Goal: Find specific page/section: Find specific page/section

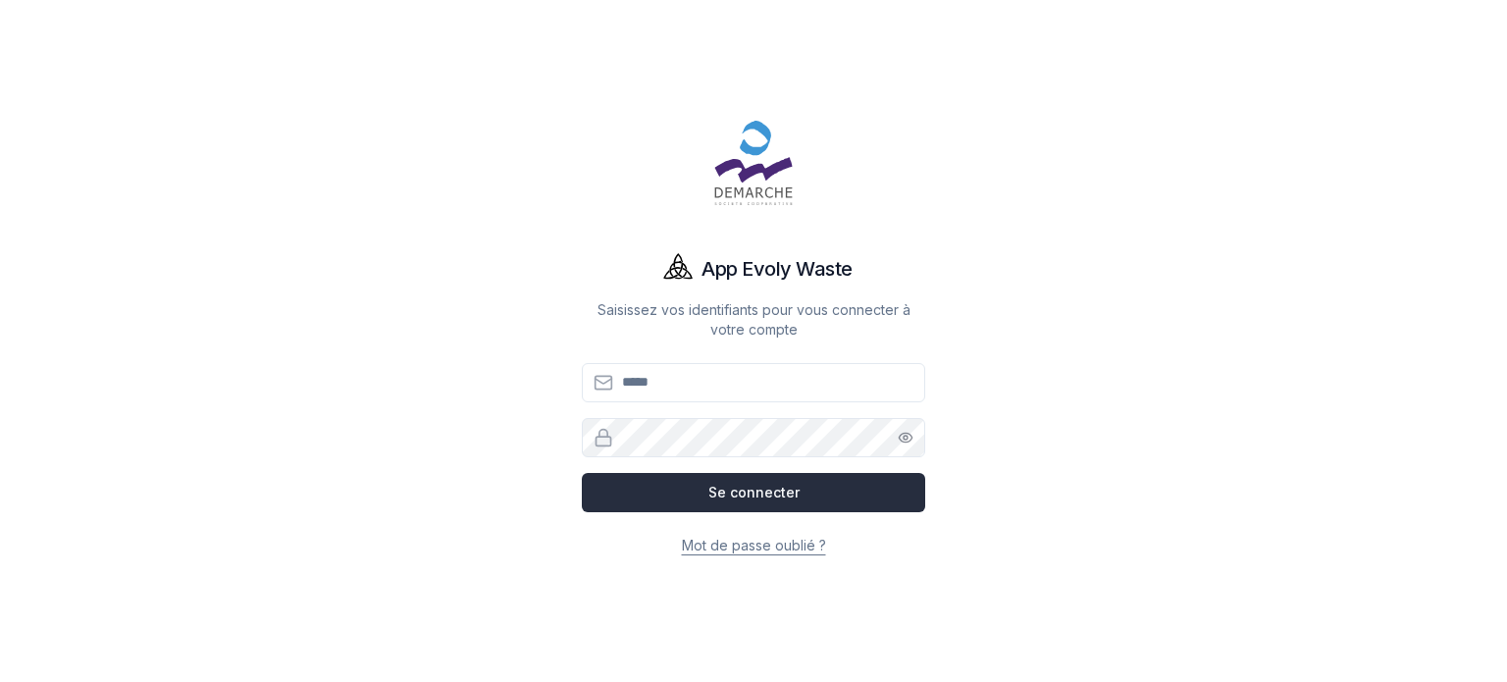
type input "**********"
click at [811, 498] on button "Se connecter" at bounding box center [753, 492] width 343 height 39
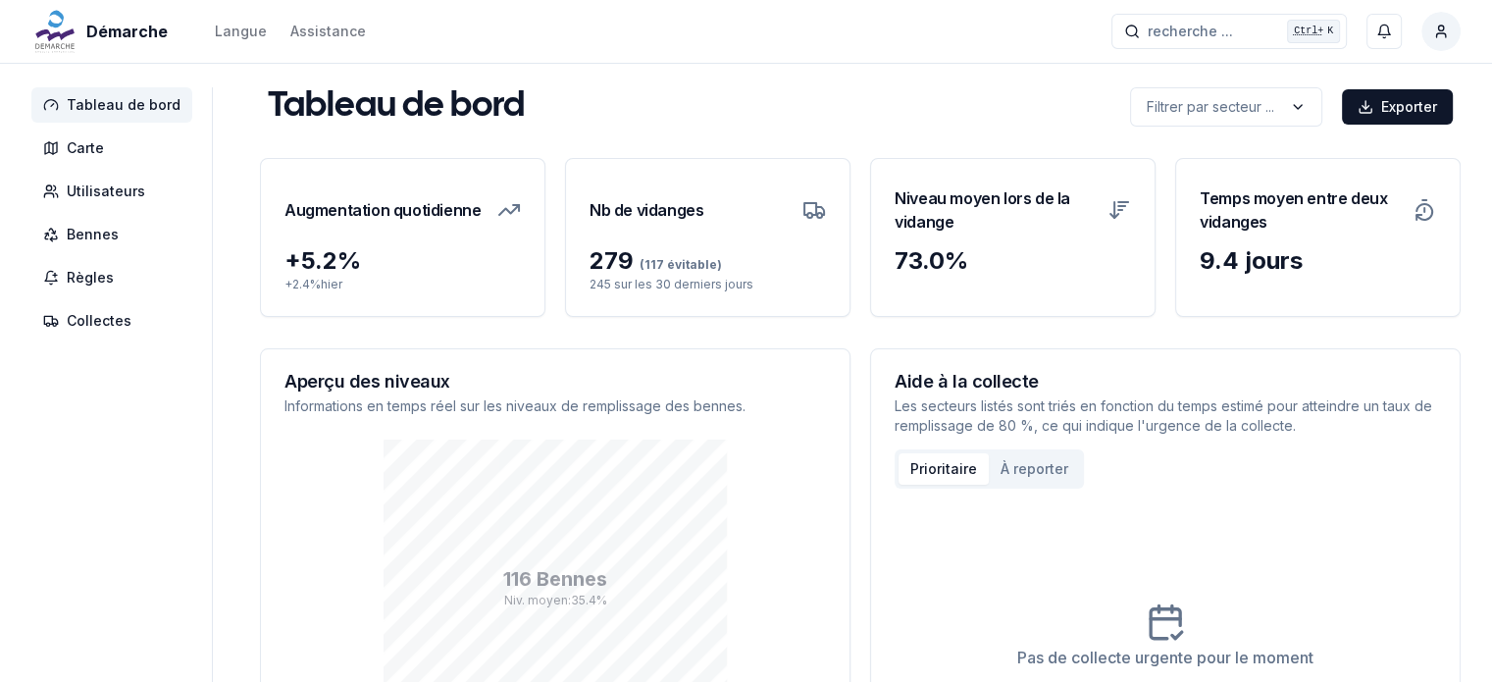
click at [1115, 208] on icon at bounding box center [1115, 210] width 0 height 16
click at [93, 148] on span "Carte" at bounding box center [85, 148] width 37 height 20
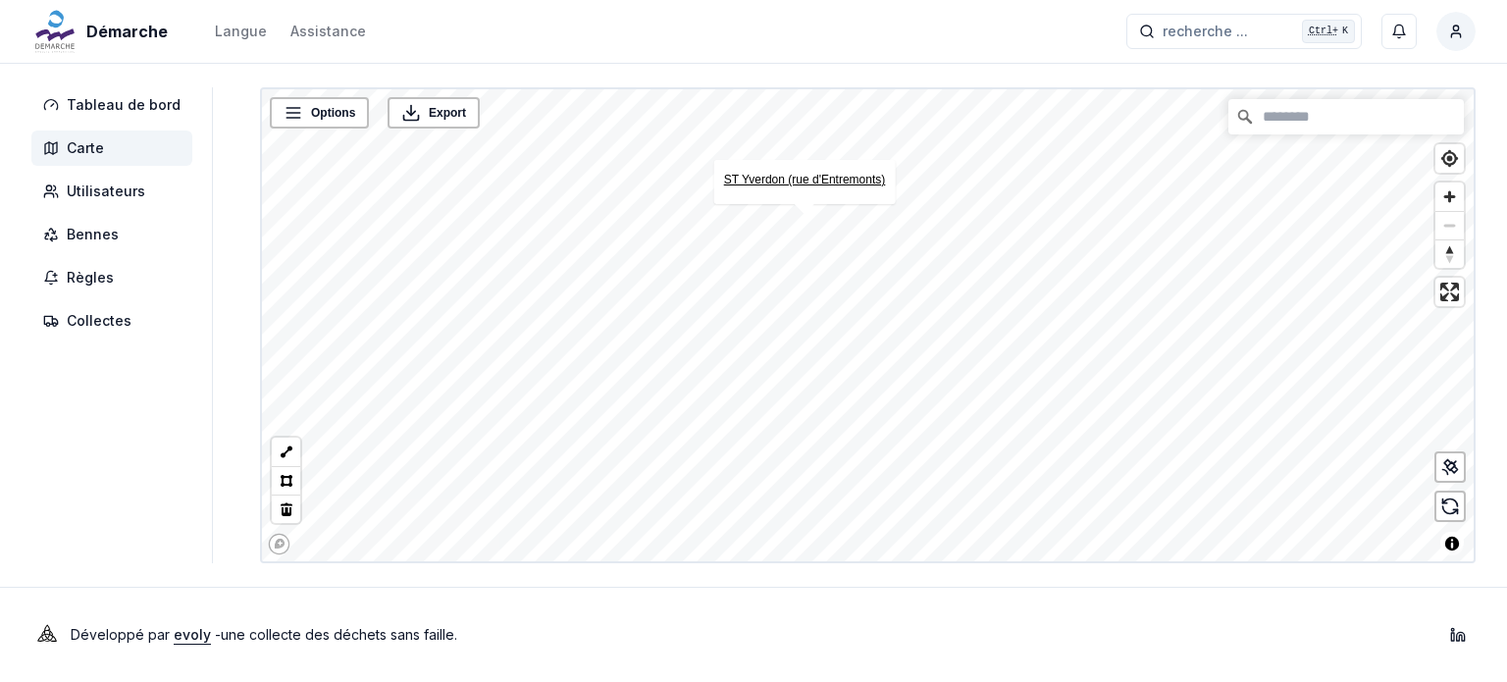
click at [836, 181] on link "ST Yverdon (rue d'Entremonts)" at bounding box center [805, 180] width 162 height 14
click at [119, 230] on span "Bennes" at bounding box center [111, 234] width 161 height 35
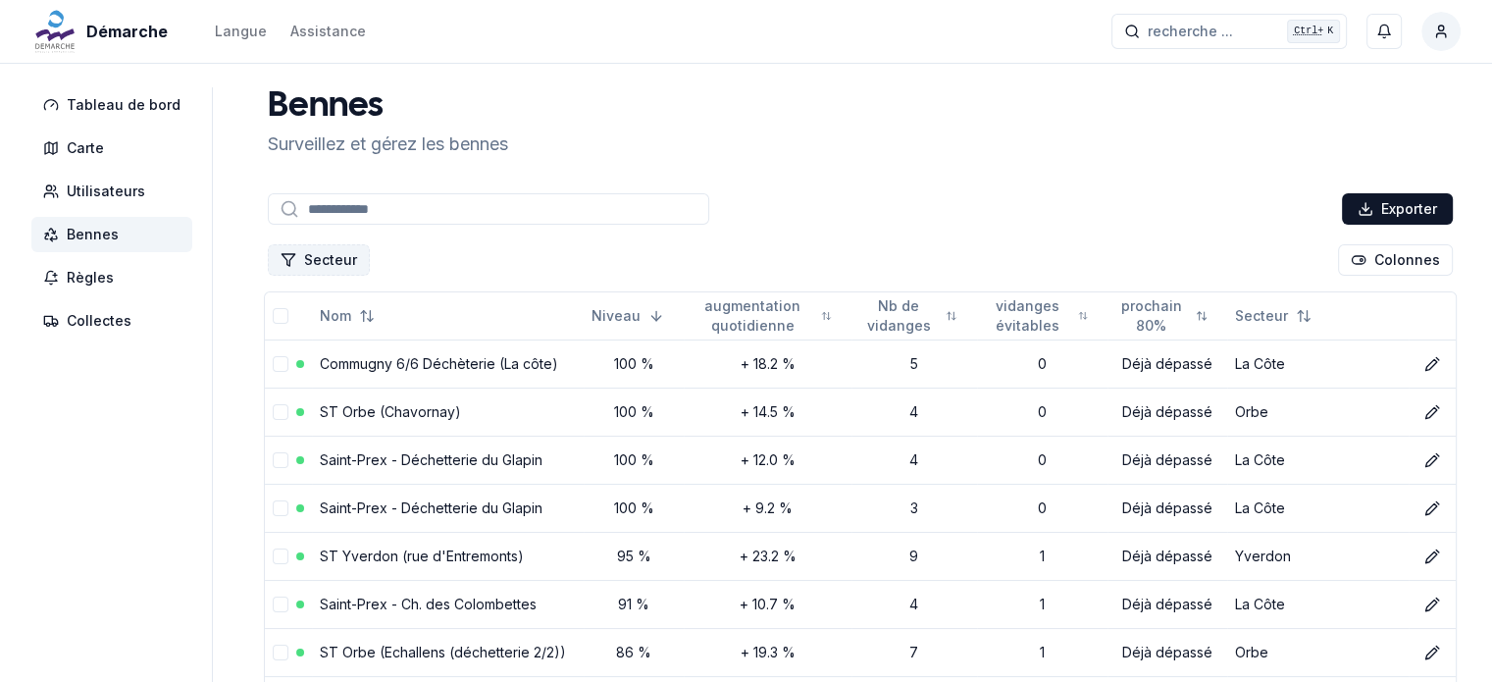
click at [334, 254] on button "Secteur" at bounding box center [319, 259] width 102 height 31
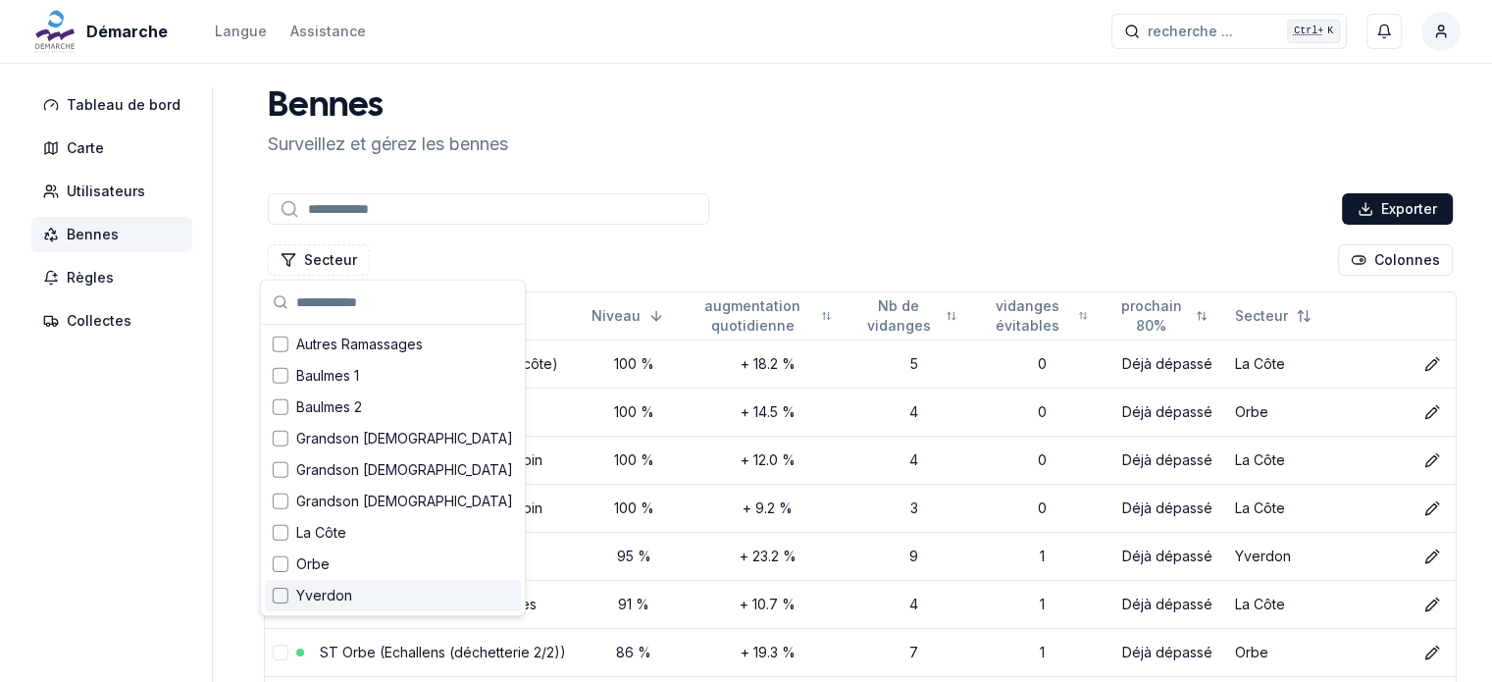
click at [279, 602] on div "Suggestions" at bounding box center [281, 596] width 16 height 16
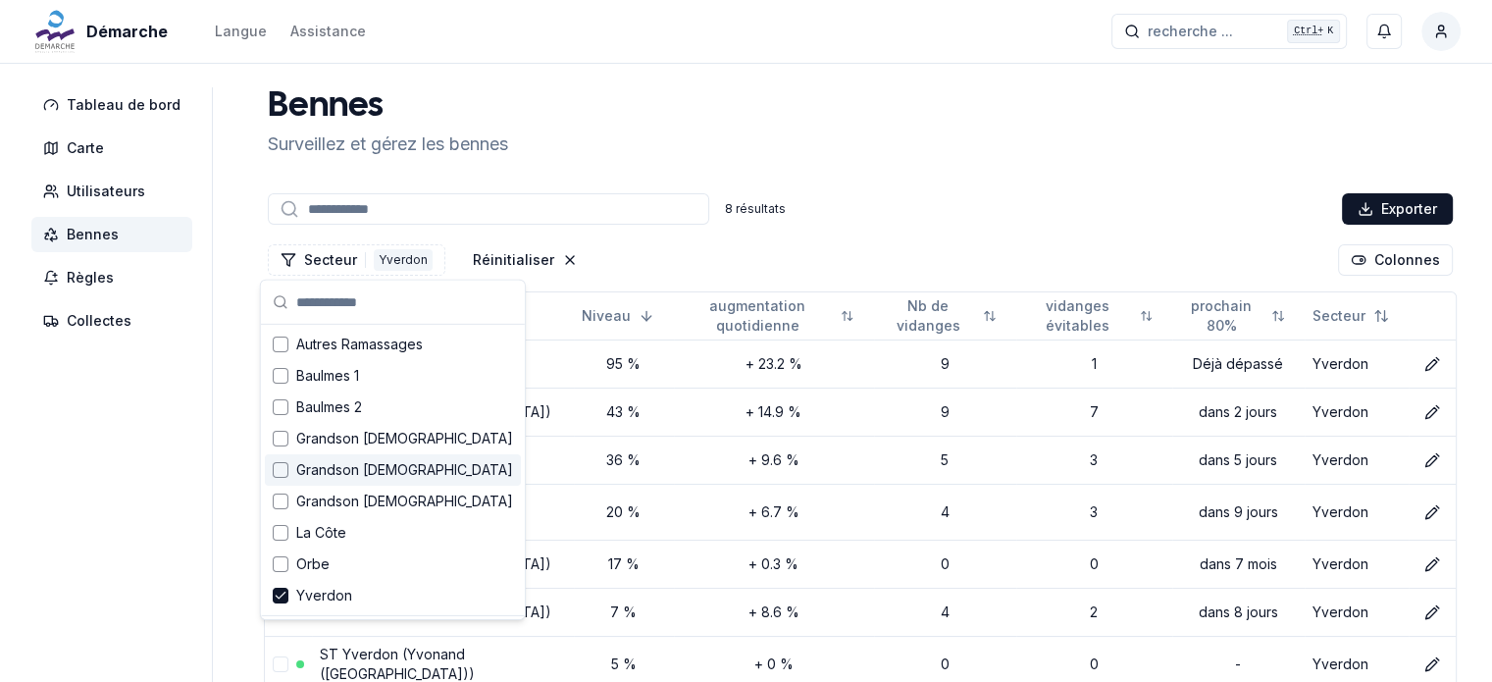
click at [904, 182] on div "Bennes Surveillez et gérez les bennes 8 résultats Exporter Secteur 1 Yverdon Ré…" at bounding box center [860, 439] width 1201 height 704
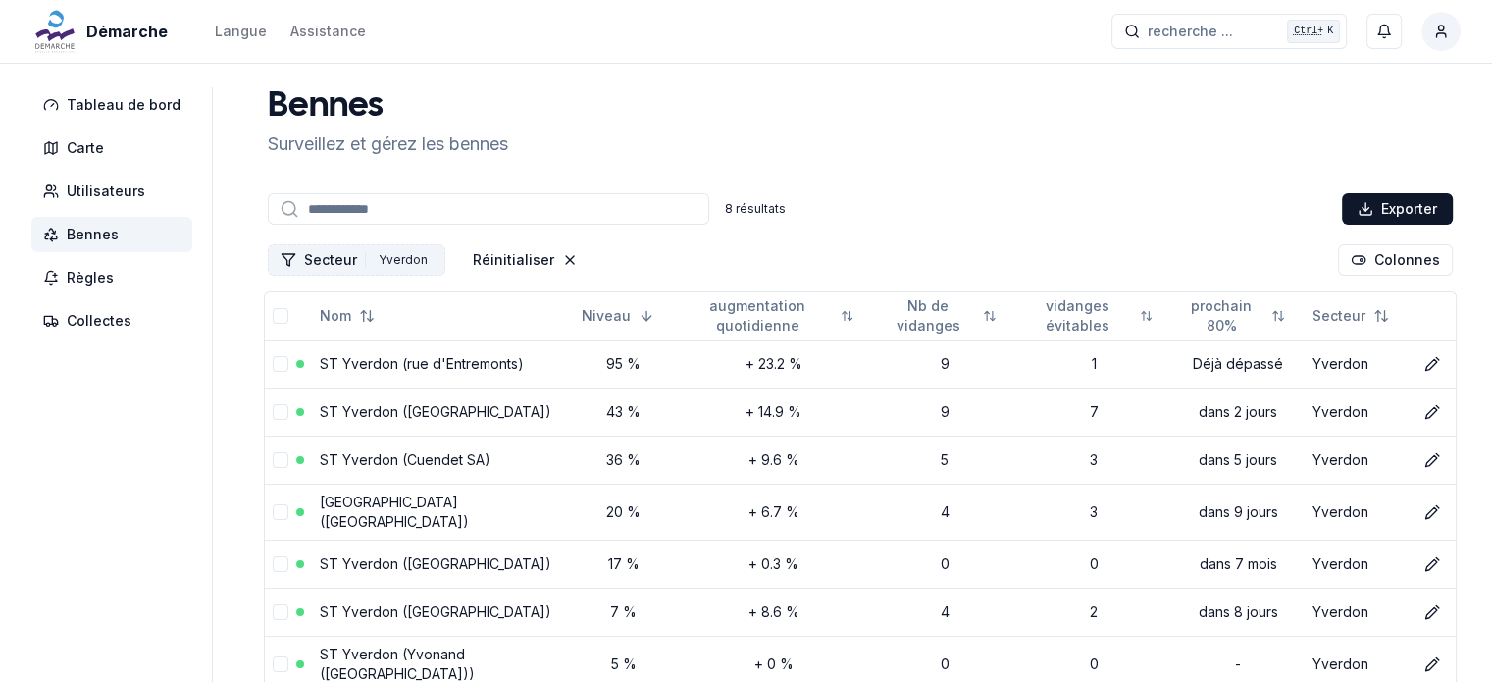
click at [384, 265] on div "Yverdon" at bounding box center [403, 260] width 59 height 22
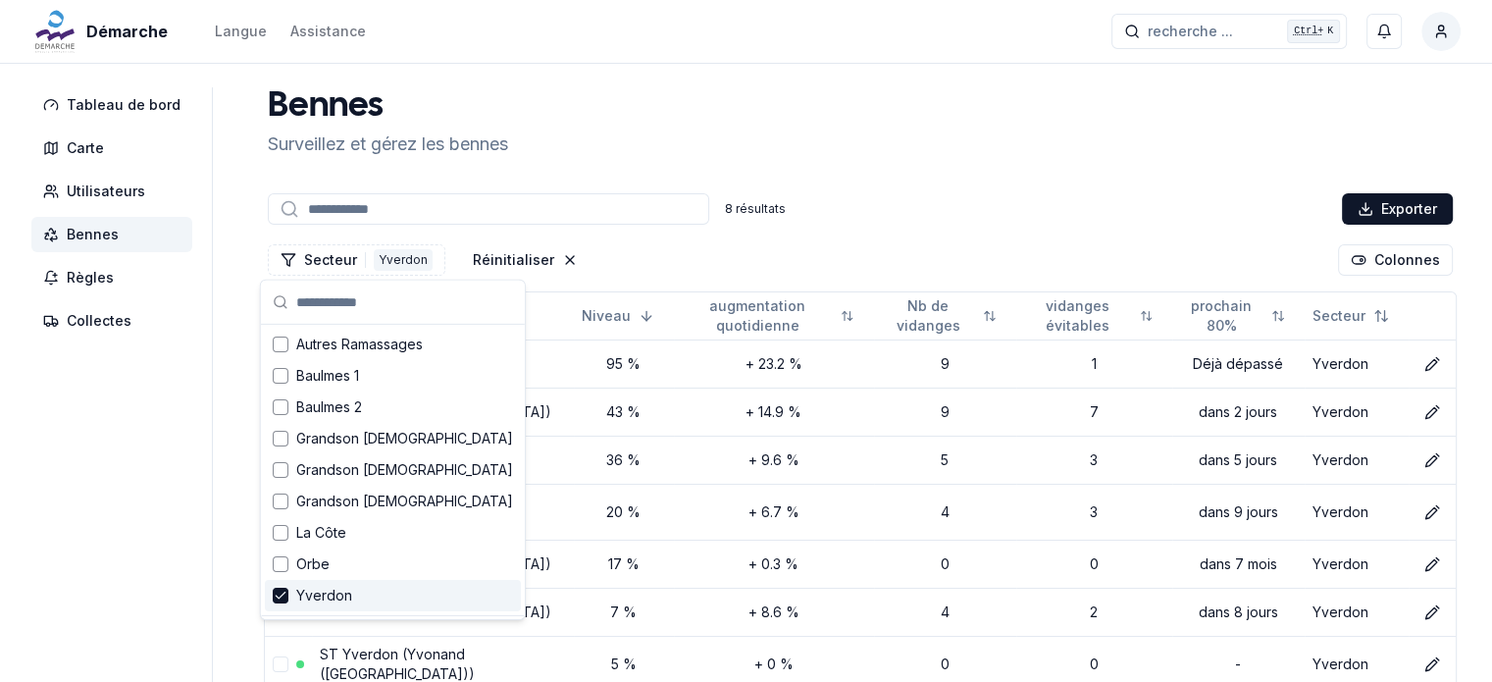
click at [275, 592] on icon "Suggestions" at bounding box center [281, 596] width 14 height 16
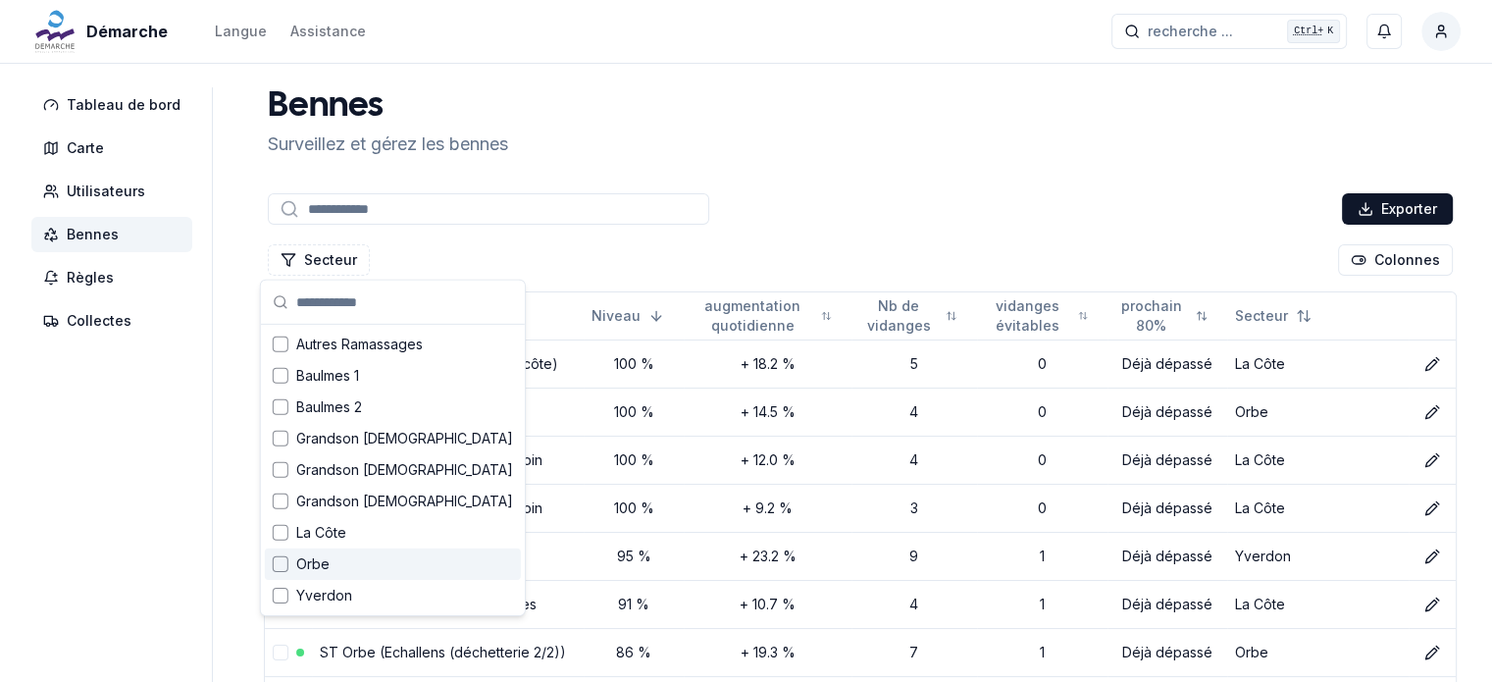
click at [286, 556] on div "Suggestions" at bounding box center [281, 564] width 16 height 16
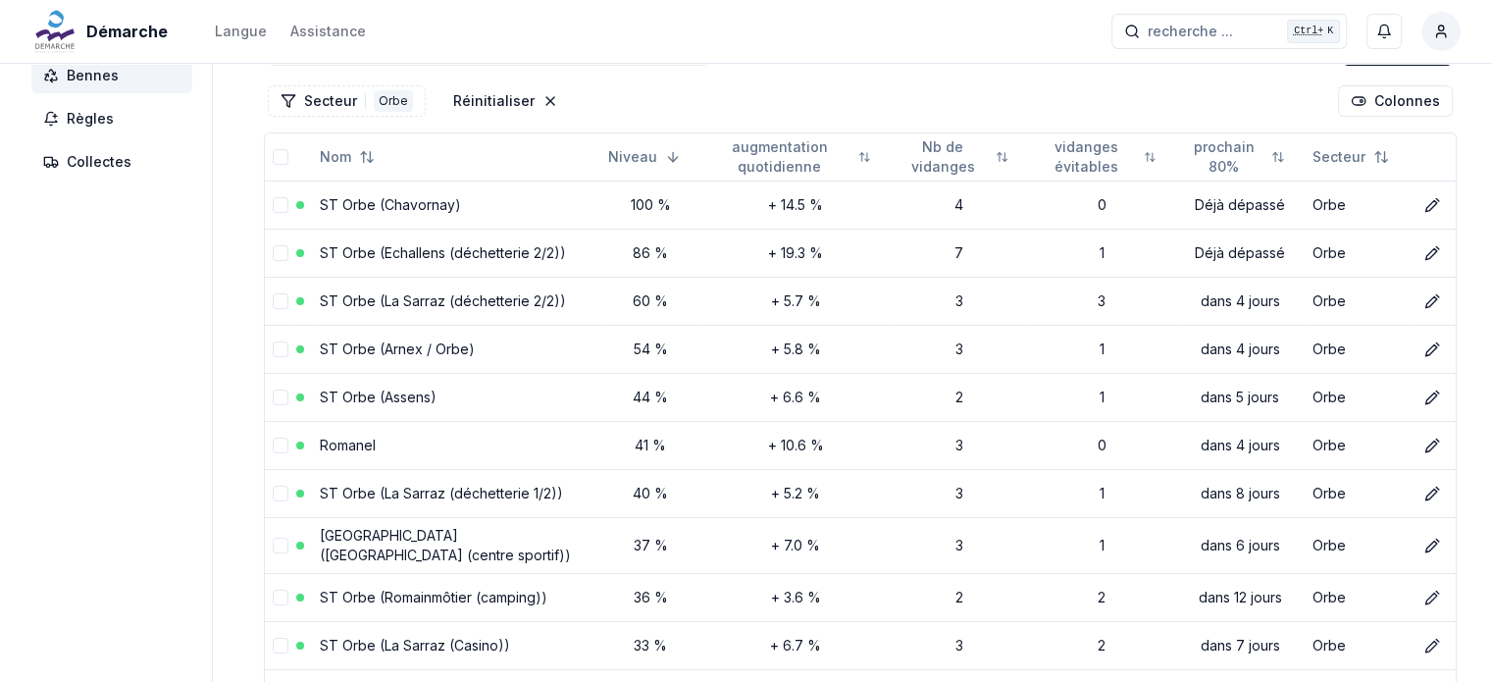
scroll to position [152, 0]
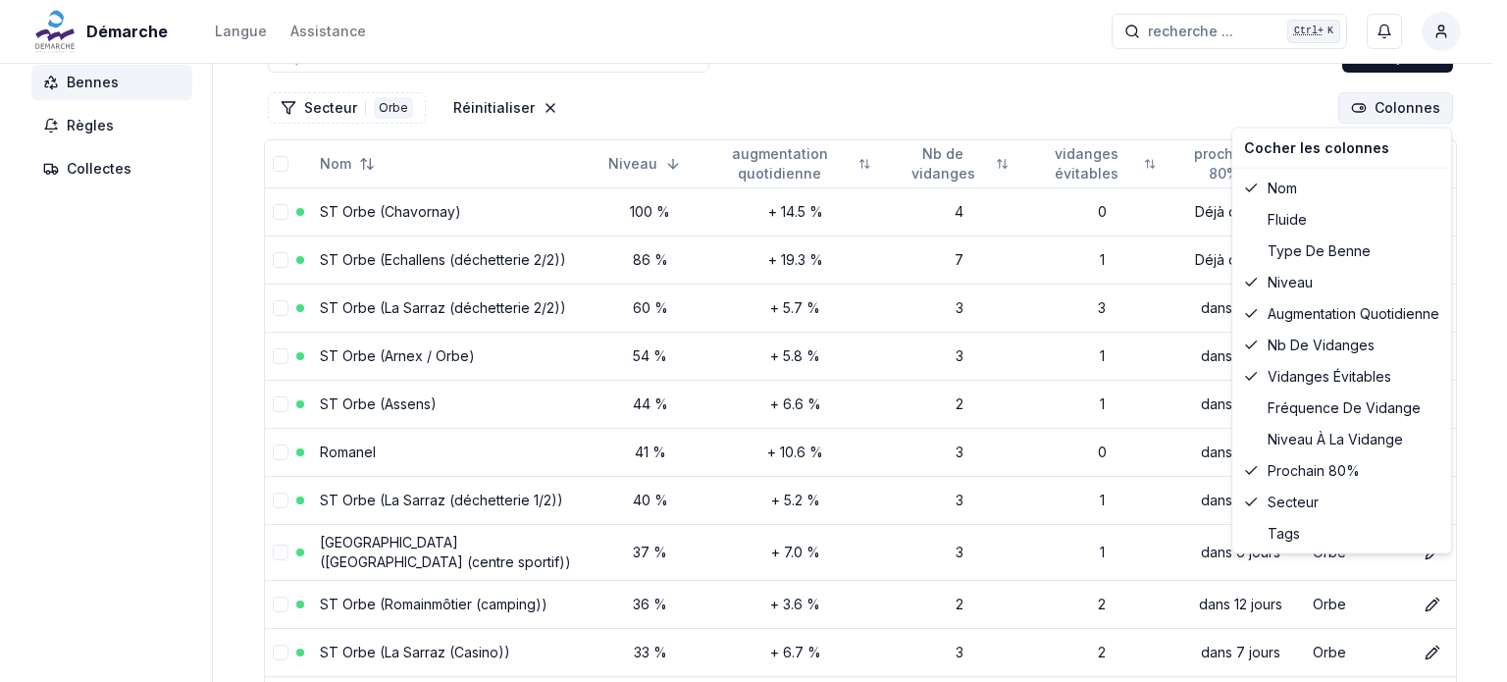
click at [1317, 406] on div "fréquence de vidange" at bounding box center [1341, 407] width 211 height 31
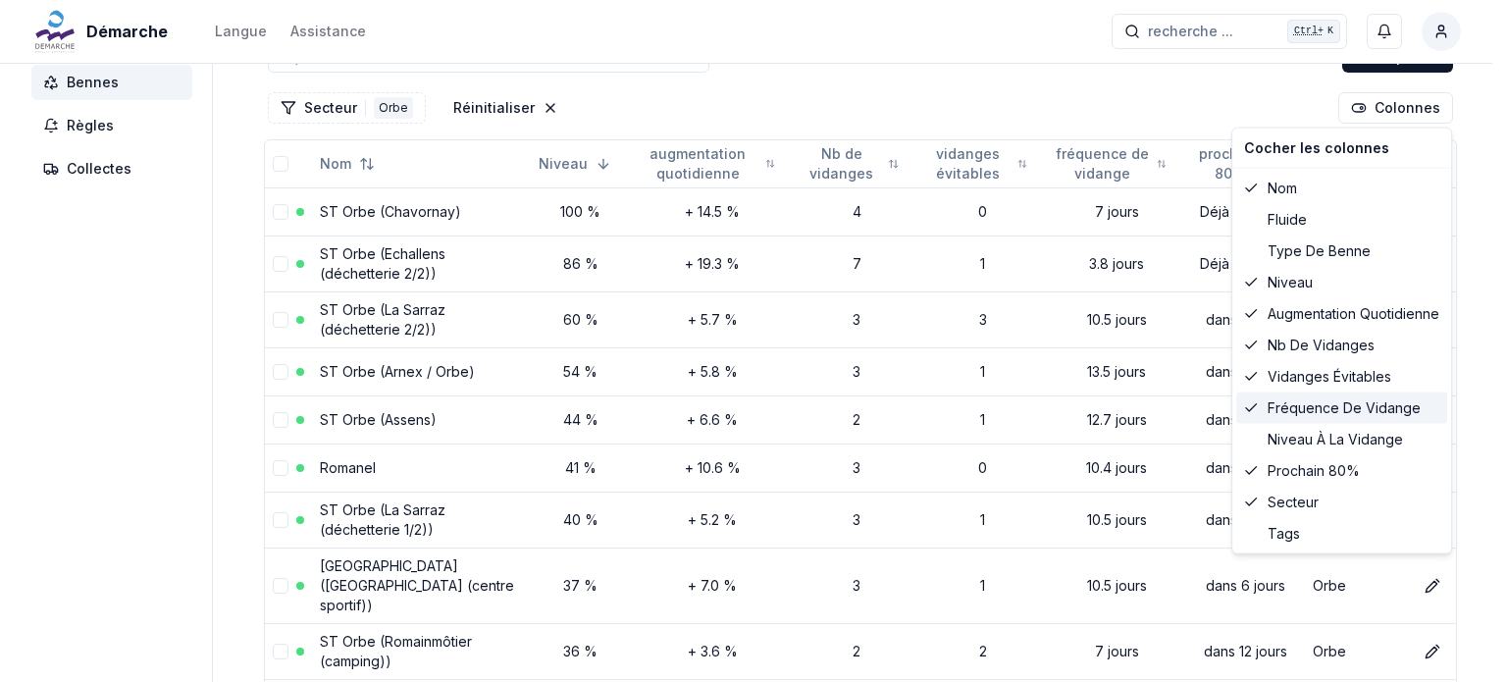
click at [1317, 406] on div "fréquence de vidange" at bounding box center [1341, 407] width 211 height 31
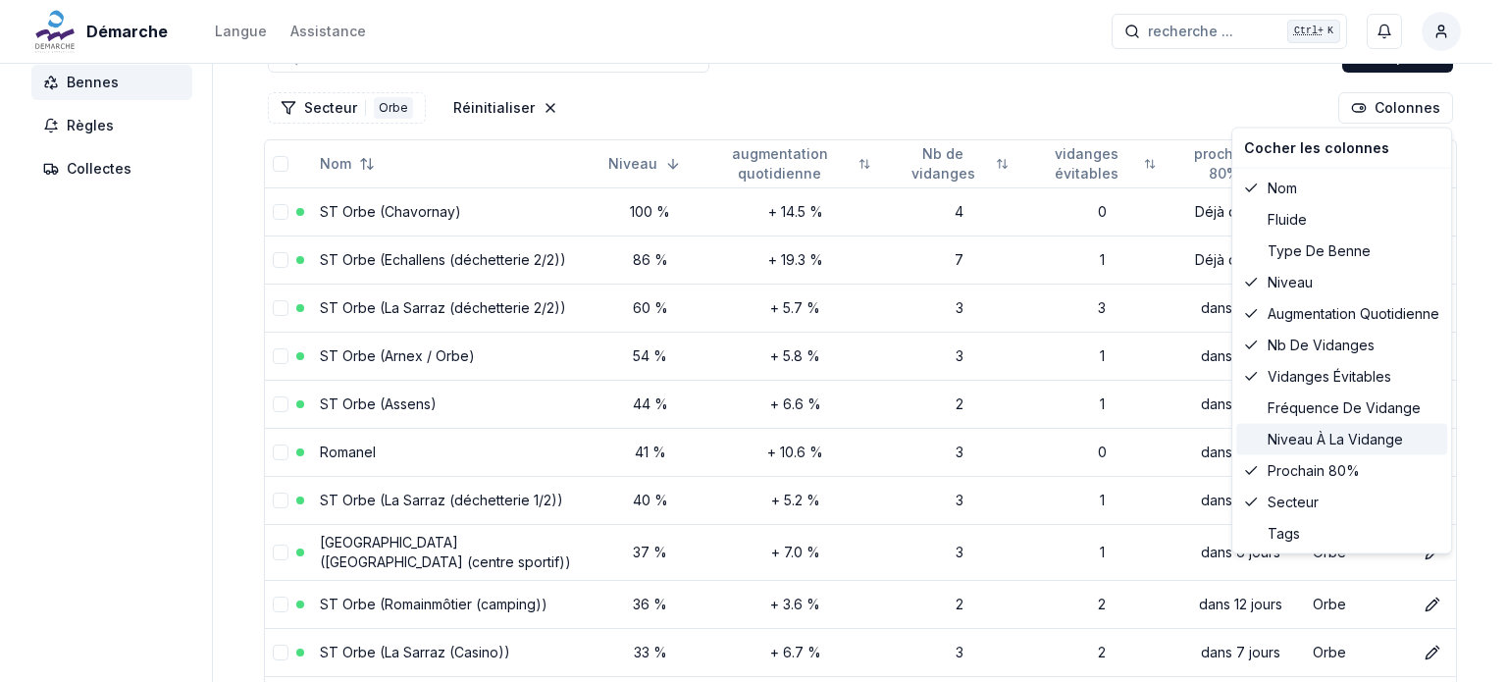
click at [1311, 439] on div "niveau à la vidange" at bounding box center [1341, 439] width 211 height 31
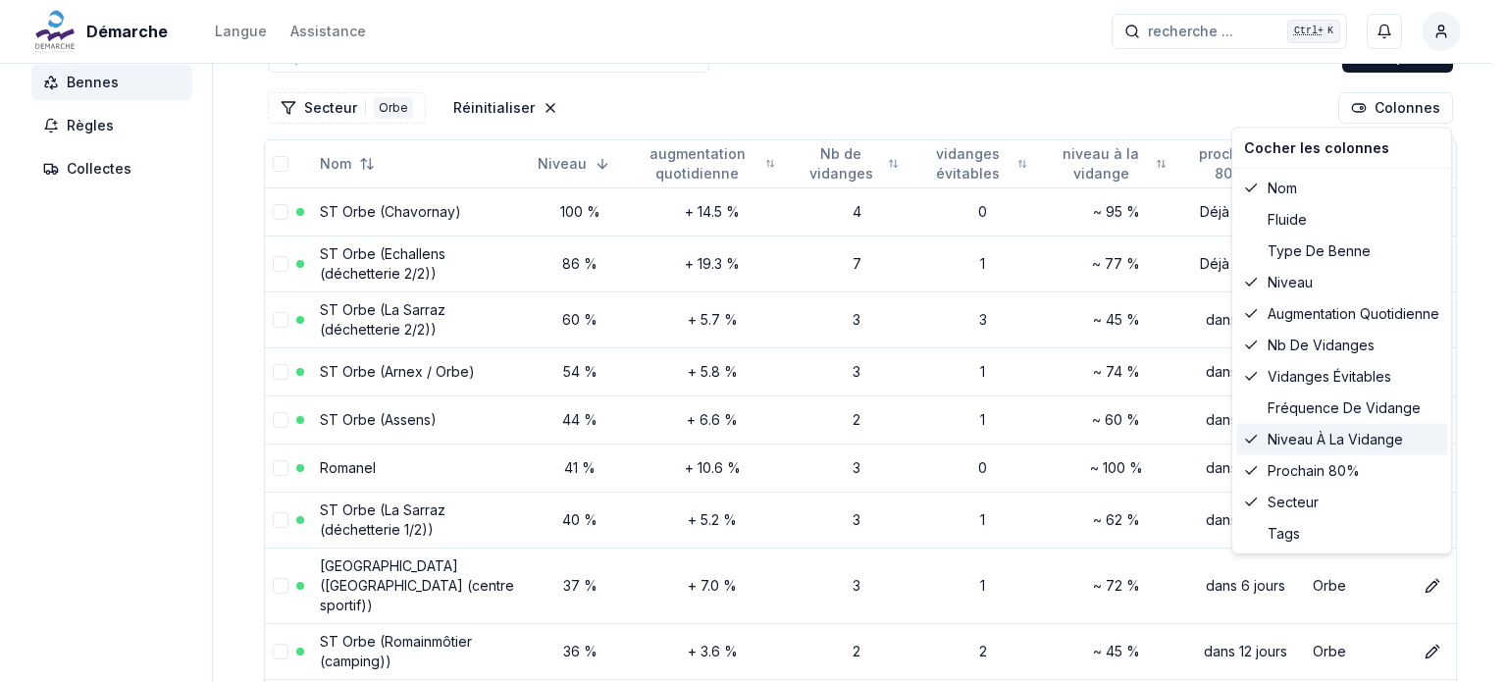
click at [1311, 439] on div "niveau à la vidange" at bounding box center [1341, 439] width 211 height 31
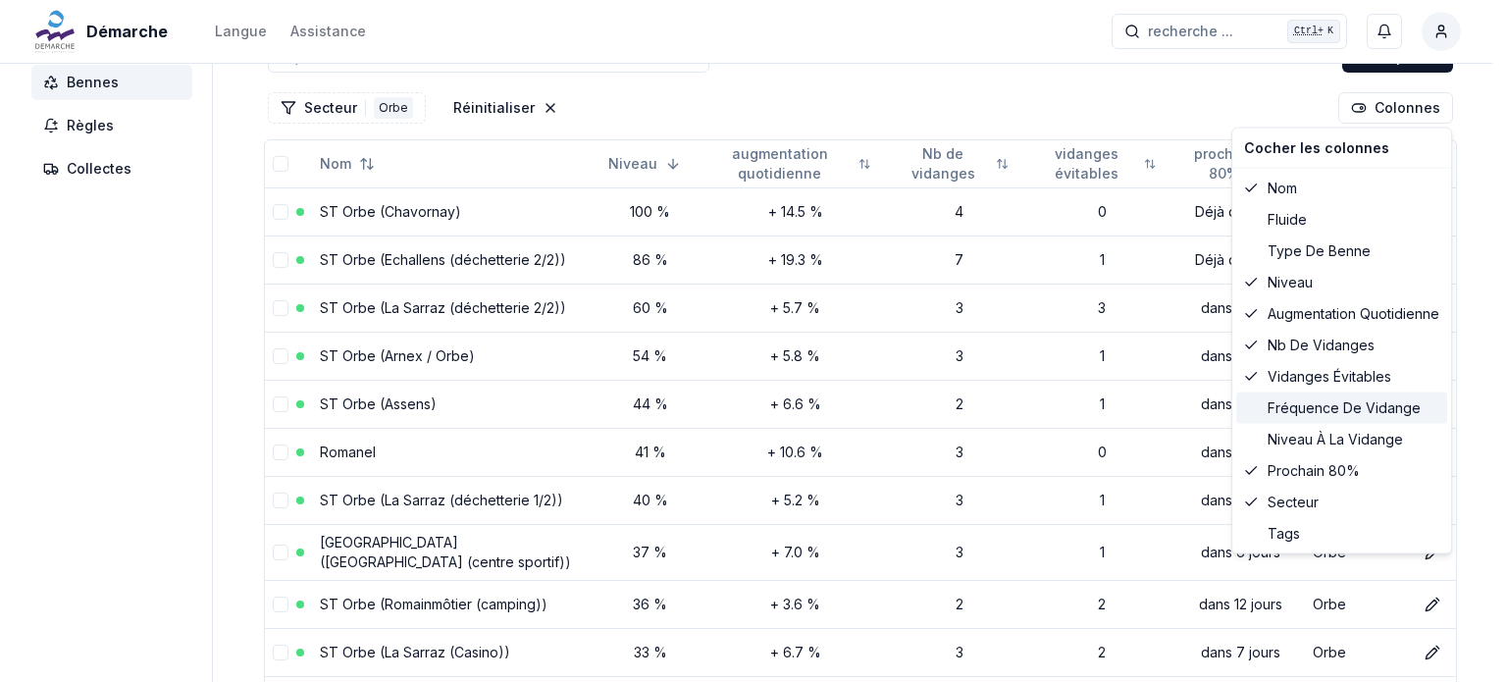
click at [1325, 404] on div "fréquence de vidange" at bounding box center [1341, 407] width 211 height 31
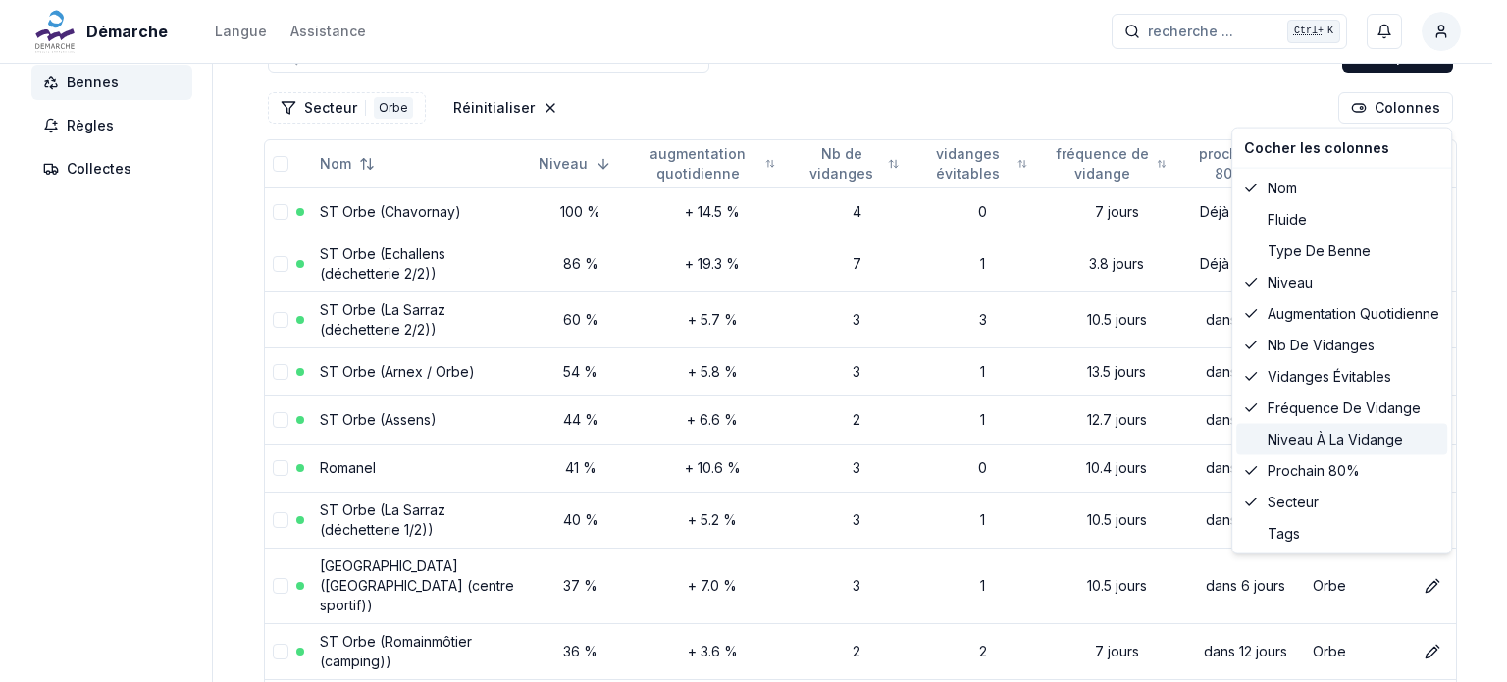
click at [1316, 442] on div "niveau à la vidange" at bounding box center [1341, 439] width 211 height 31
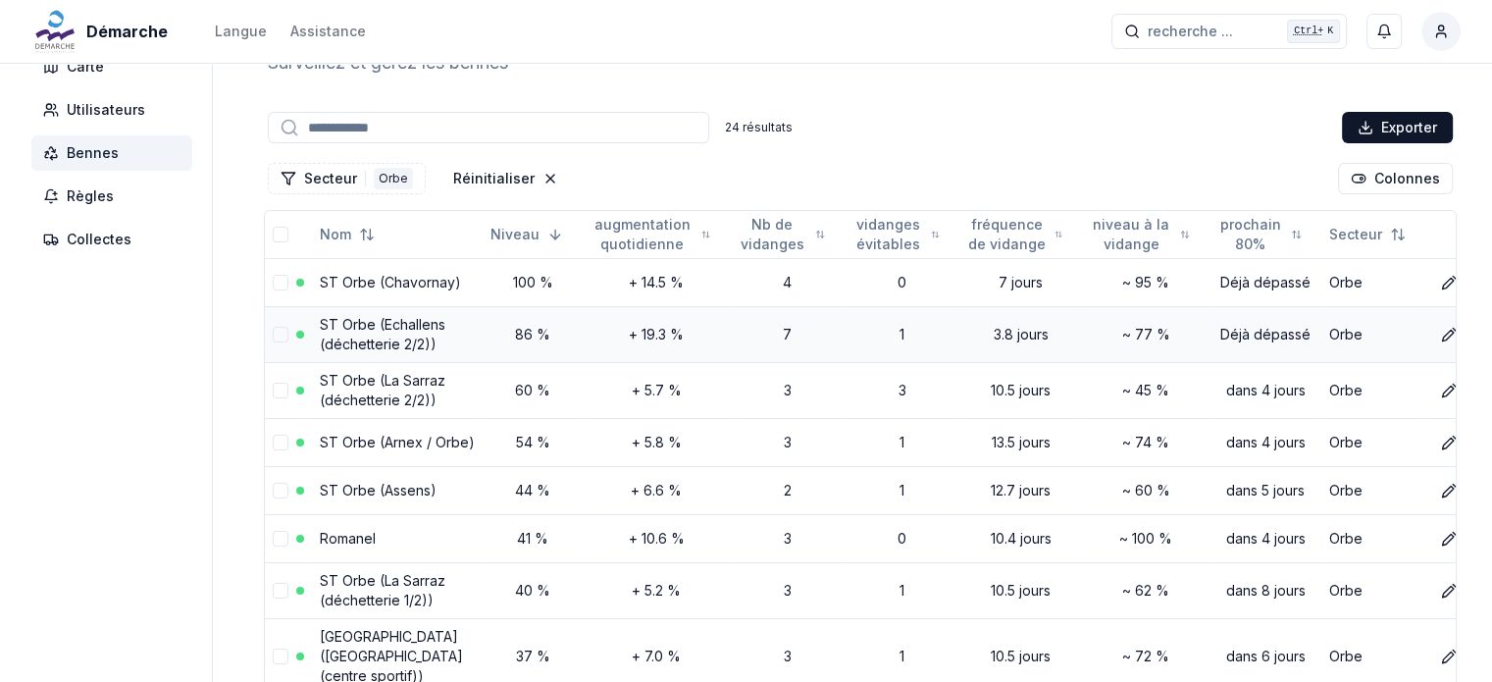
scroll to position [82, 0]
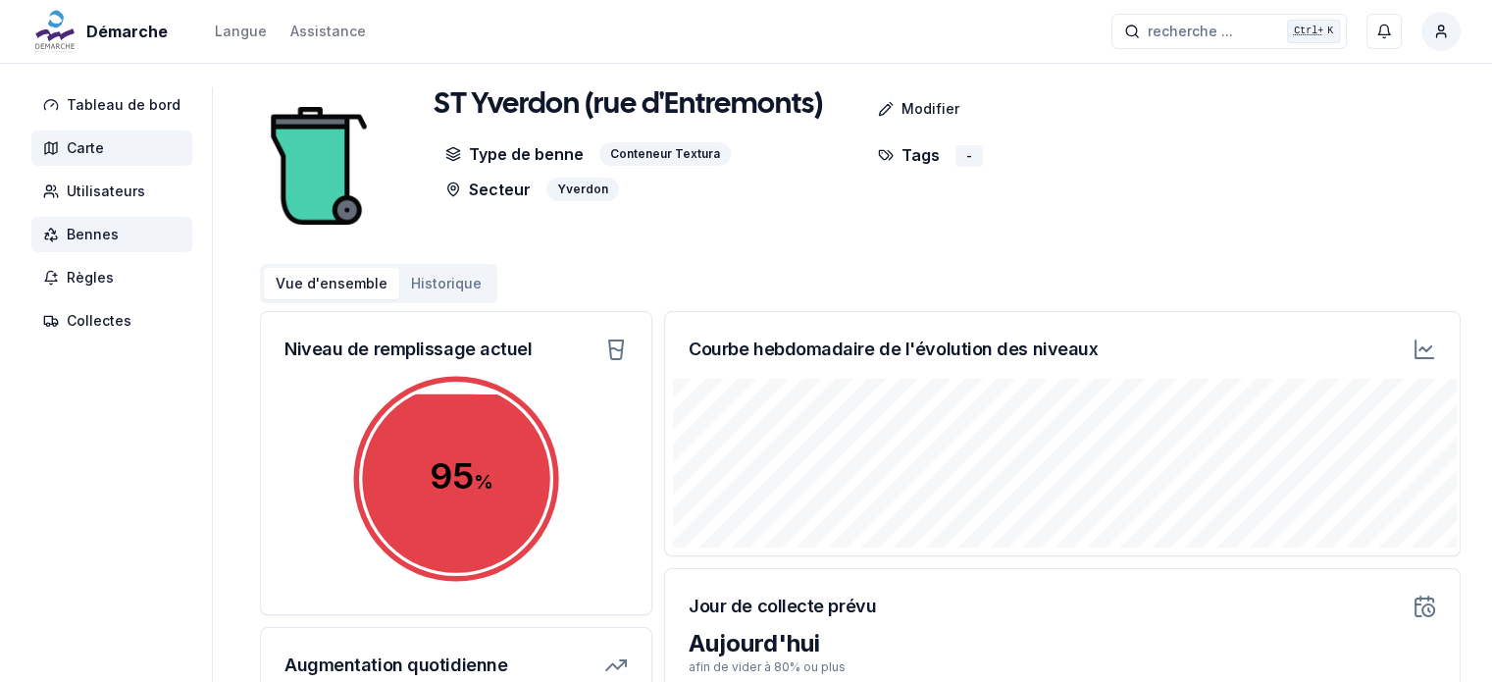
click at [108, 150] on span "Carte" at bounding box center [111, 147] width 161 height 35
